Goal: Find specific page/section: Find specific page/section

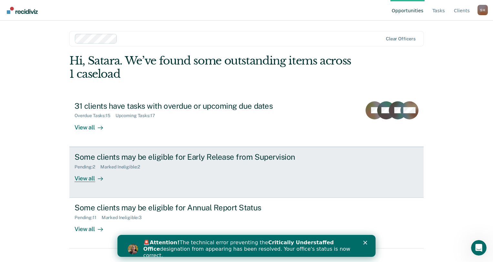
click at [90, 178] on div "View all" at bounding box center [93, 175] width 36 height 13
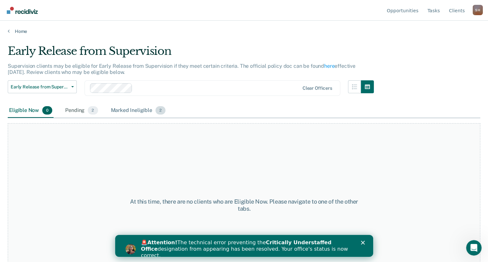
click at [139, 111] on div "Marked Ineligible 2" at bounding box center [138, 111] width 57 height 14
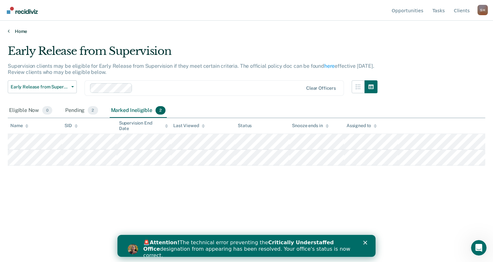
click at [13, 30] on link "Home" at bounding box center [247, 31] width 478 height 6
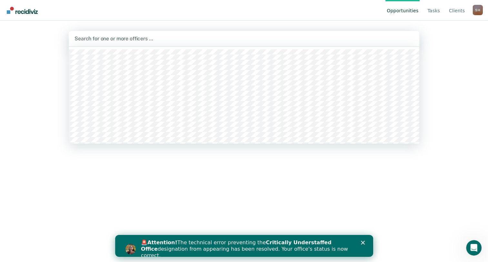
click at [105, 37] on div at bounding box center [244, 38] width 339 height 7
type input "sata"
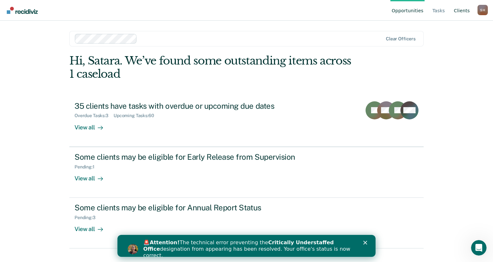
click at [463, 8] on link "Client s" at bounding box center [462, 10] width 18 height 21
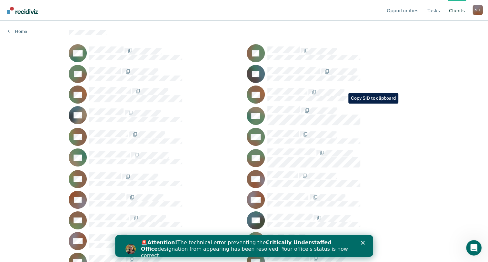
scroll to position [65, 0]
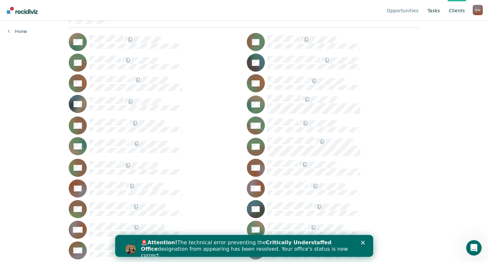
click at [438, 11] on link "Tasks" at bounding box center [433, 10] width 15 height 21
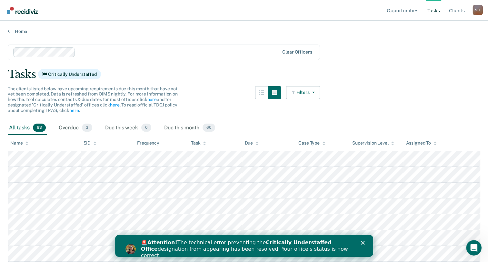
click at [436, 10] on link "Tasks" at bounding box center [433, 10] width 15 height 21
click at [438, 13] on link "Tasks" at bounding box center [433, 10] width 15 height 21
click at [188, 128] on div "Due this month 60" at bounding box center [190, 128] width 54 height 14
